Goal: Navigation & Orientation: Find specific page/section

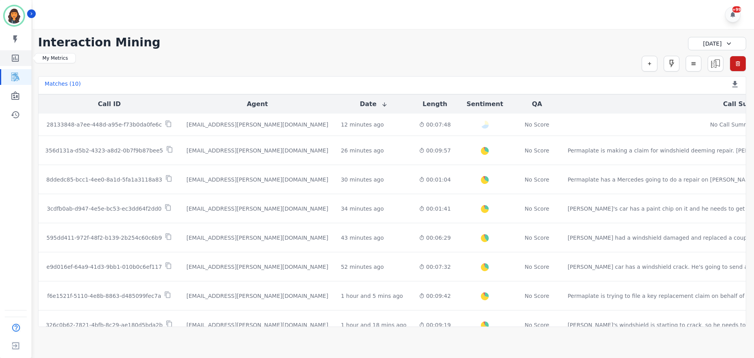
click at [17, 58] on icon "Sidebar" at bounding box center [15, 57] width 9 height 9
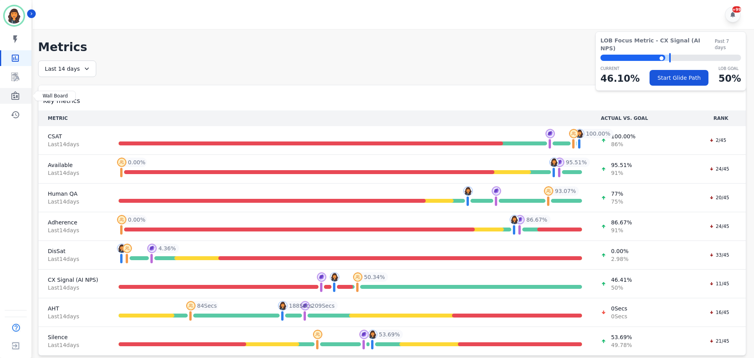
click at [20, 94] on icon "Sidebar" at bounding box center [15, 95] width 9 height 9
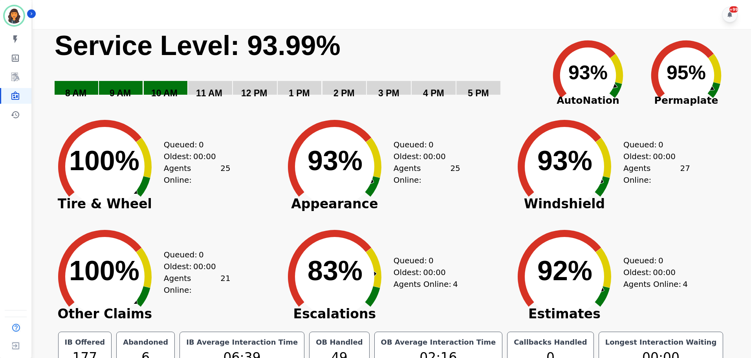
scroll to position [18, 0]
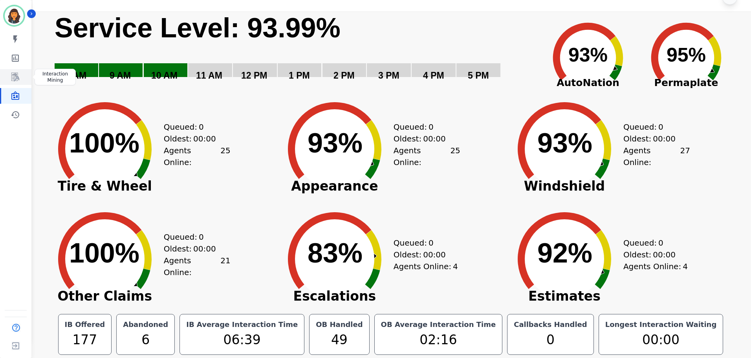
click at [17, 79] on icon "Sidebar" at bounding box center [15, 76] width 9 height 9
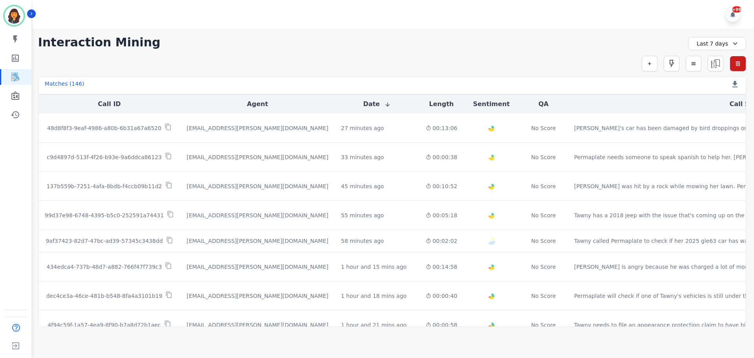
click at [721, 47] on div "Last 7 days" at bounding box center [717, 43] width 58 height 13
click at [713, 69] on li "[DATE]" at bounding box center [722, 71] width 39 height 8
